Goal: Use online tool/utility

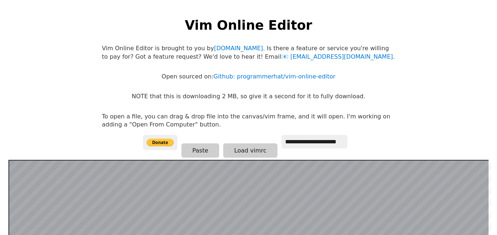
drag, startPoint x: 353, startPoint y: 153, endPoint x: 355, endPoint y: 140, distance: 12.6
click at [355, 140] on body "**********" at bounding box center [248, 124] width 301 height 235
click at [200, 154] on button "Paste" at bounding box center [201, 150] width 38 height 14
click at [256, 78] on link "Github: programmerhat/vim-online-editor" at bounding box center [274, 76] width 122 height 7
